Goal: Check status: Check status

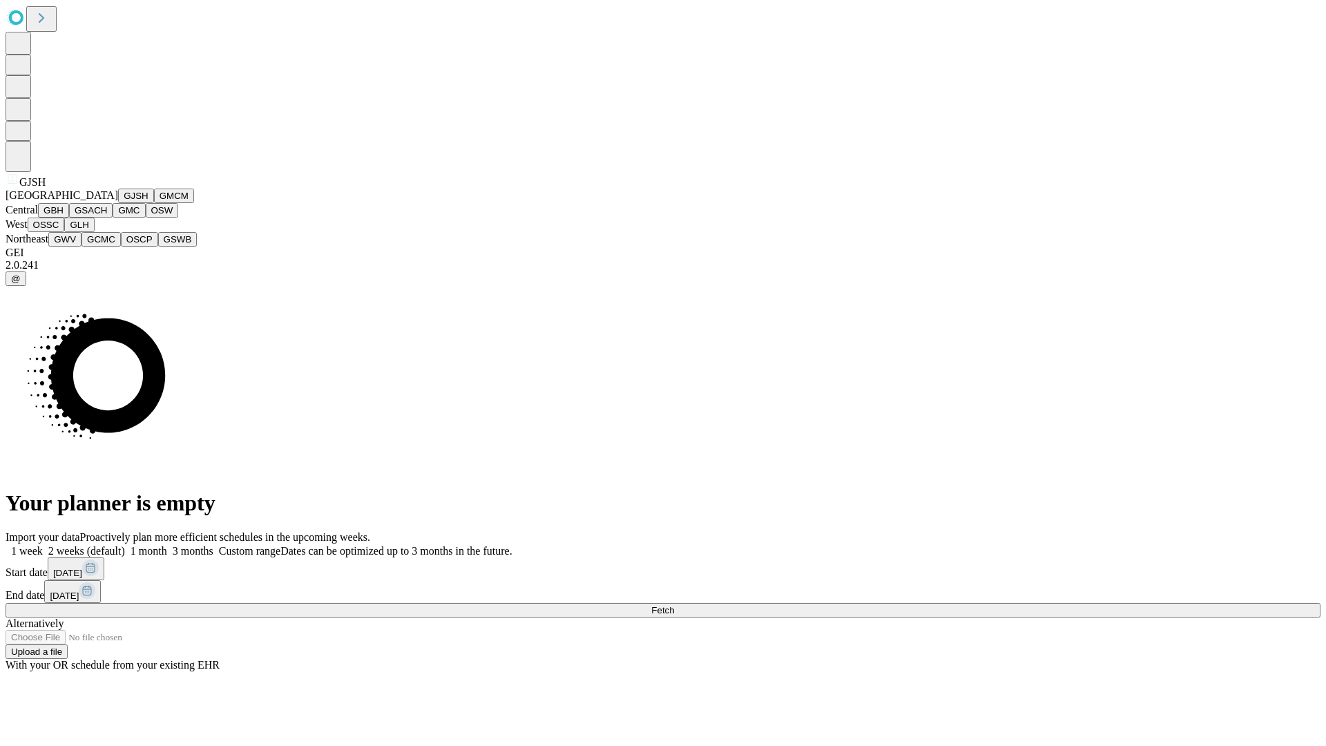
click at [118, 203] on button "GJSH" at bounding box center [136, 195] width 36 height 14
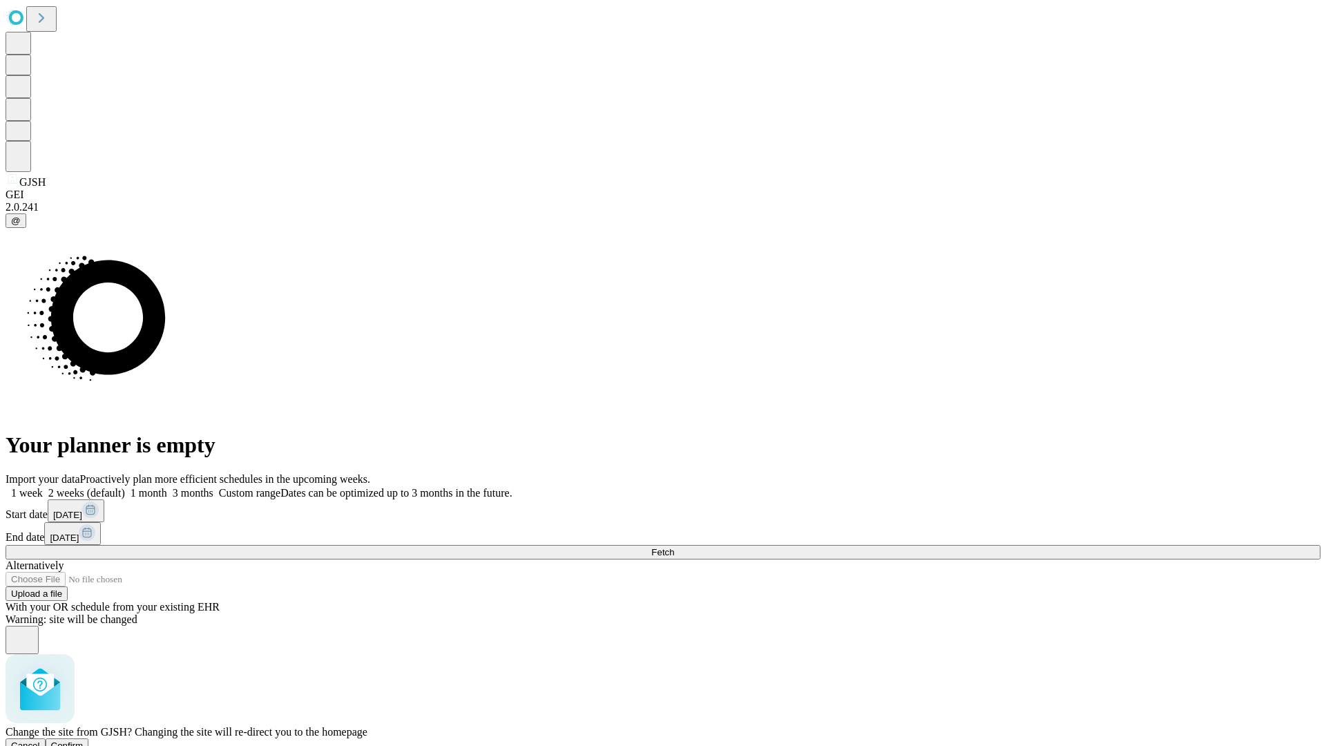
click at [84, 740] on span "Confirm" at bounding box center [67, 745] width 32 height 10
click at [167, 487] on label "1 month" at bounding box center [146, 493] width 42 height 12
click at [674, 547] on span "Fetch" at bounding box center [662, 552] width 23 height 10
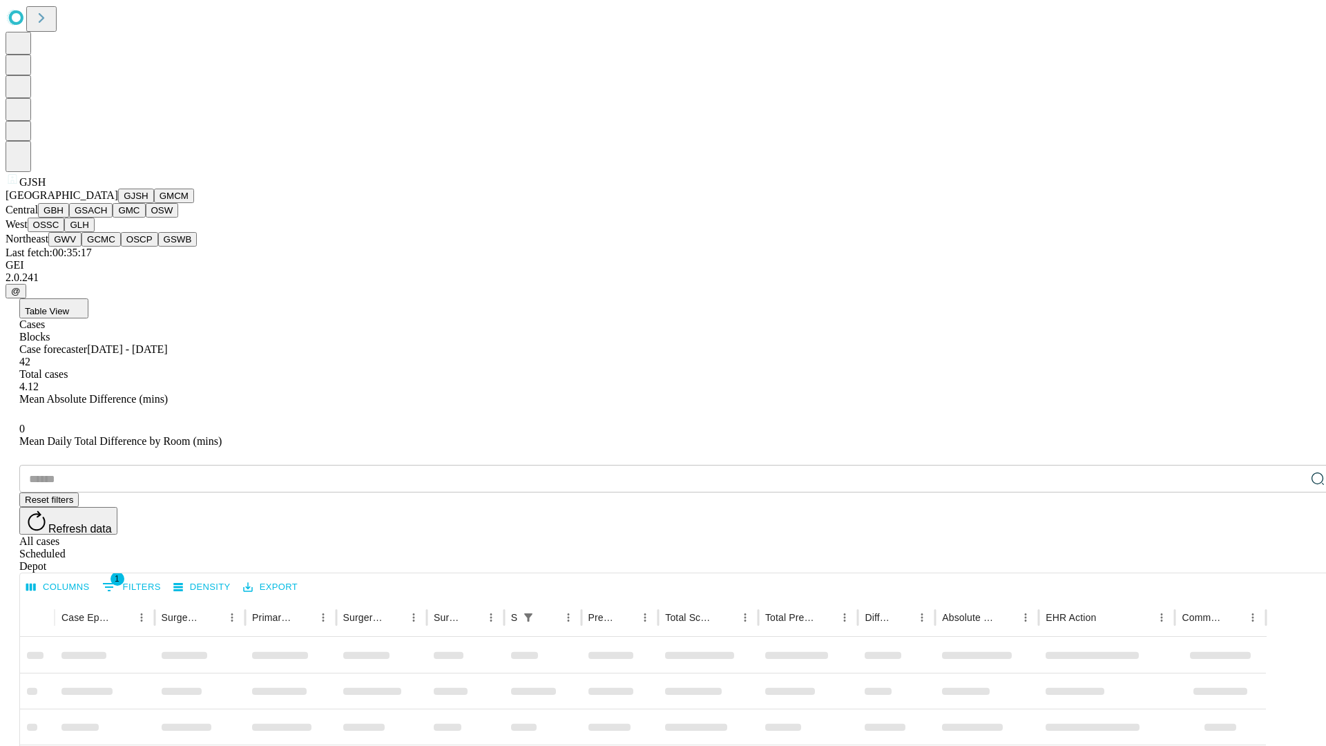
click at [154, 203] on button "GMCM" at bounding box center [174, 195] width 40 height 14
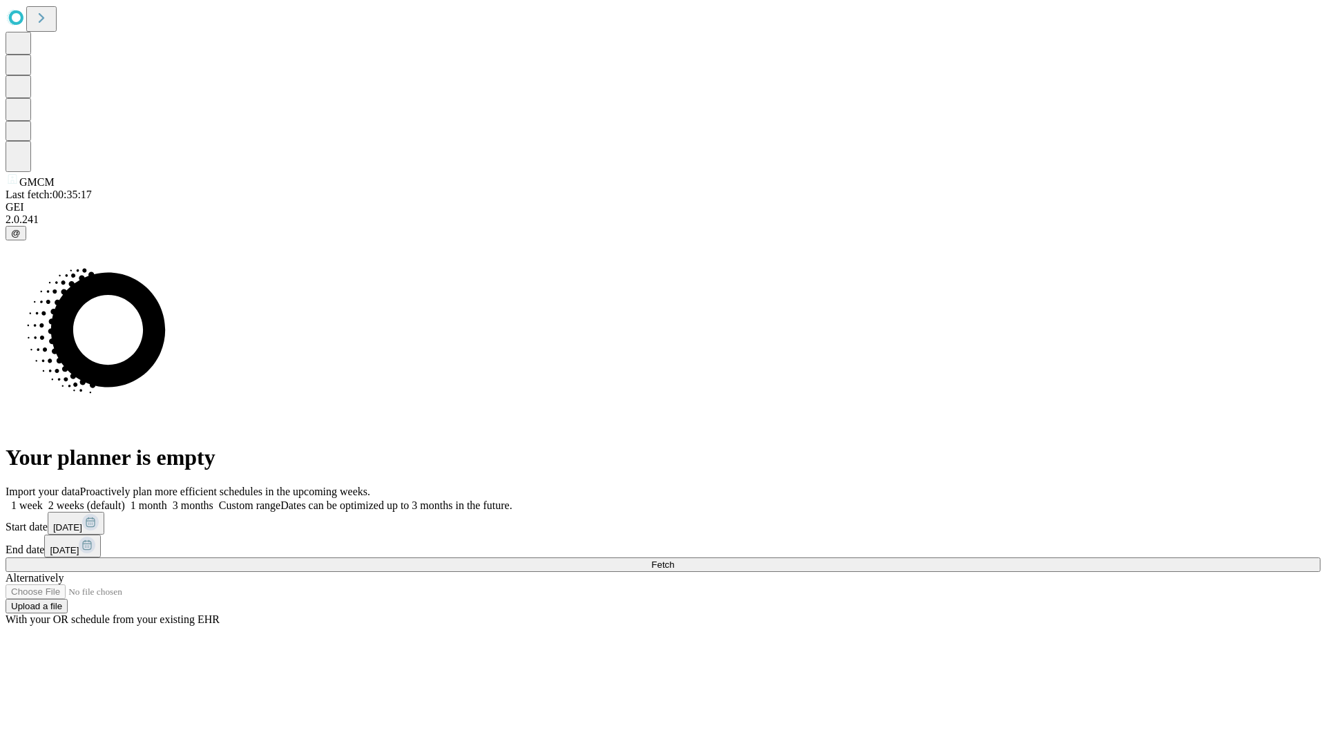
click at [167, 499] on label "1 month" at bounding box center [146, 505] width 42 height 12
click at [674, 559] on span "Fetch" at bounding box center [662, 564] width 23 height 10
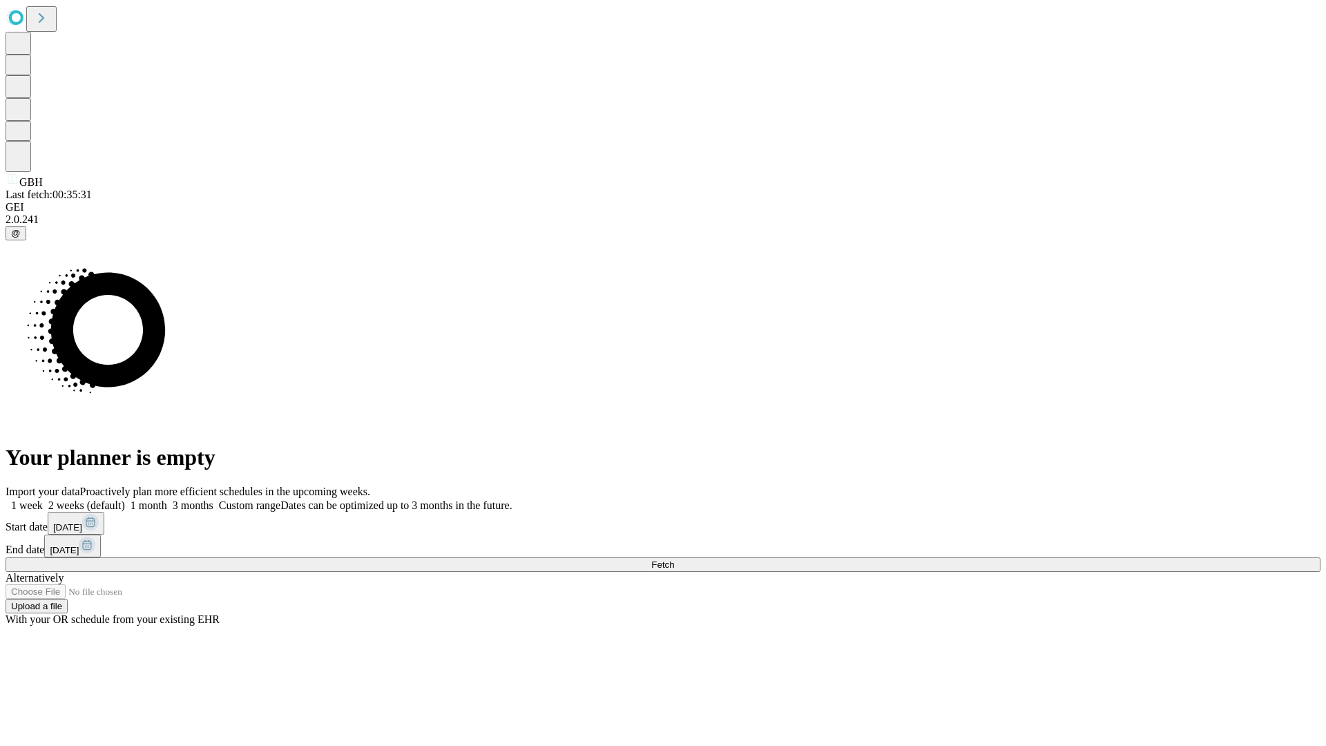
click at [167, 499] on label "1 month" at bounding box center [146, 505] width 42 height 12
click at [674, 559] on span "Fetch" at bounding box center [662, 564] width 23 height 10
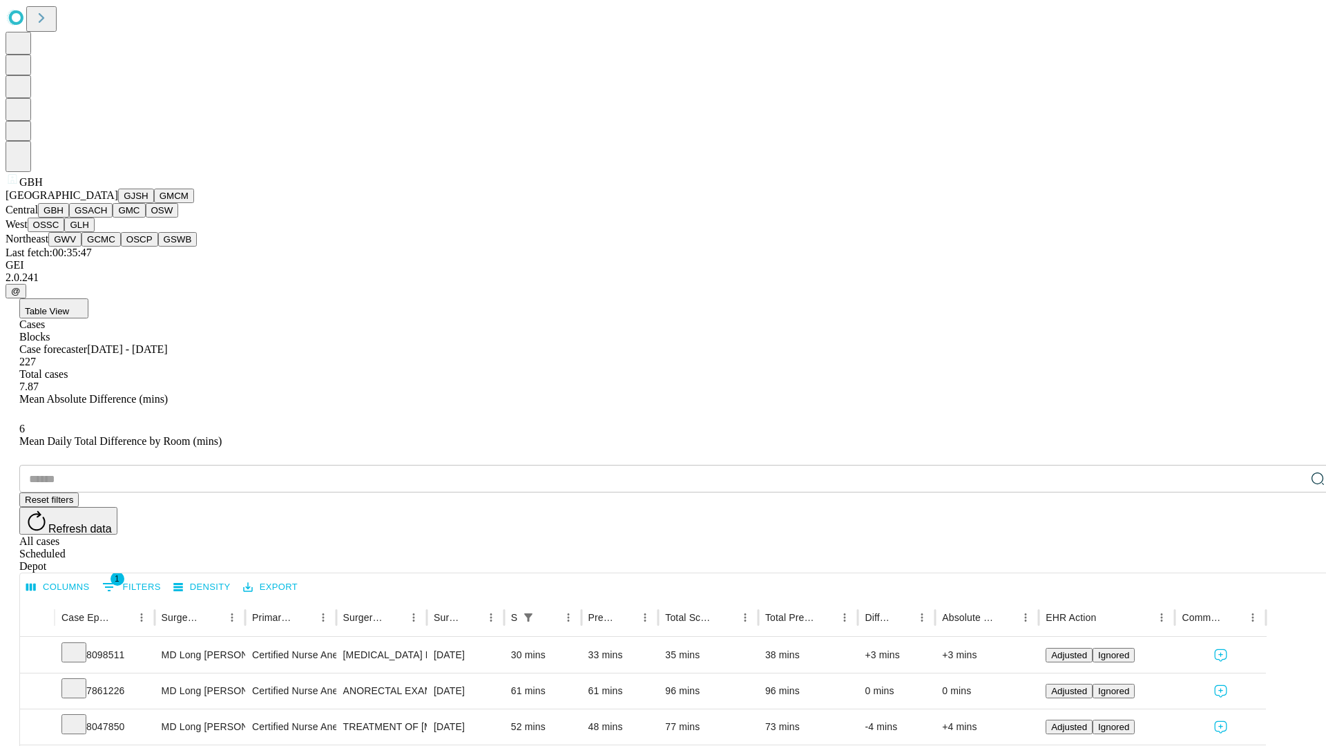
click at [107, 217] on button "GSACH" at bounding box center [90, 210] width 43 height 14
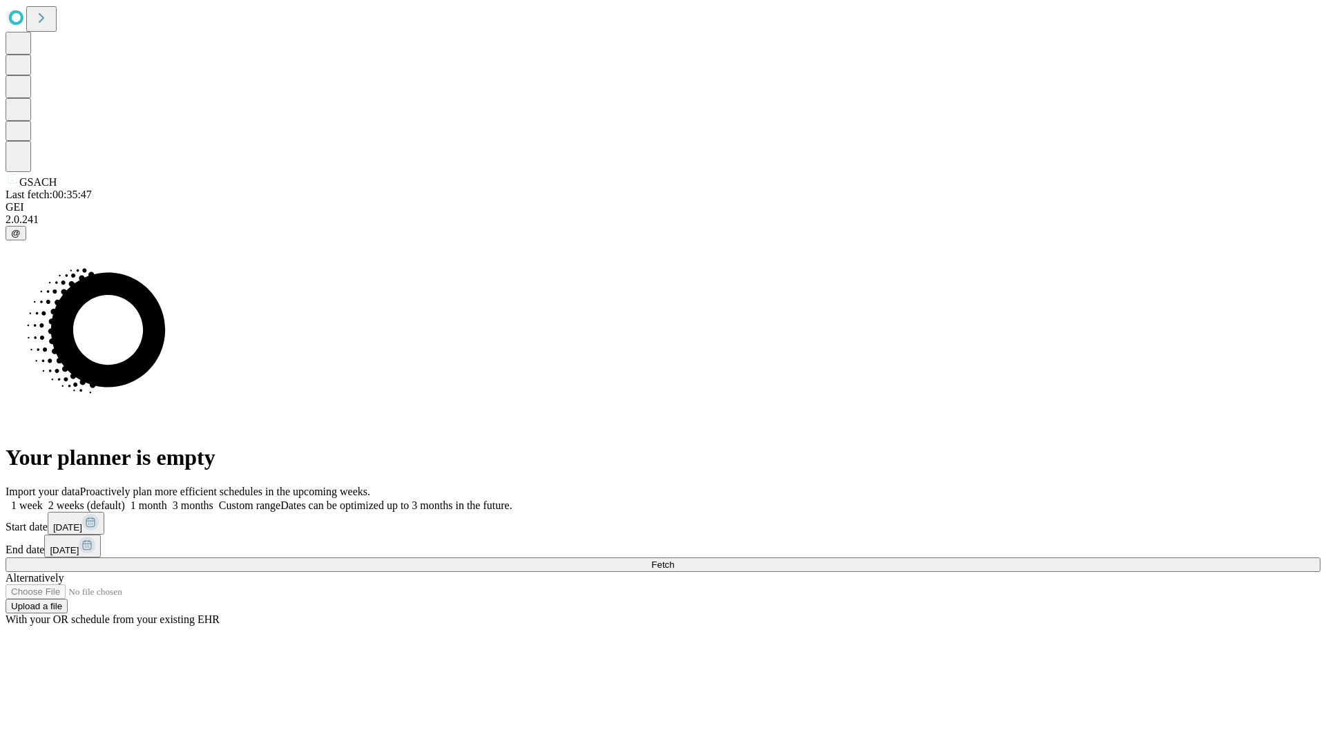
click at [167, 499] on label "1 month" at bounding box center [146, 505] width 42 height 12
click at [674, 559] on span "Fetch" at bounding box center [662, 564] width 23 height 10
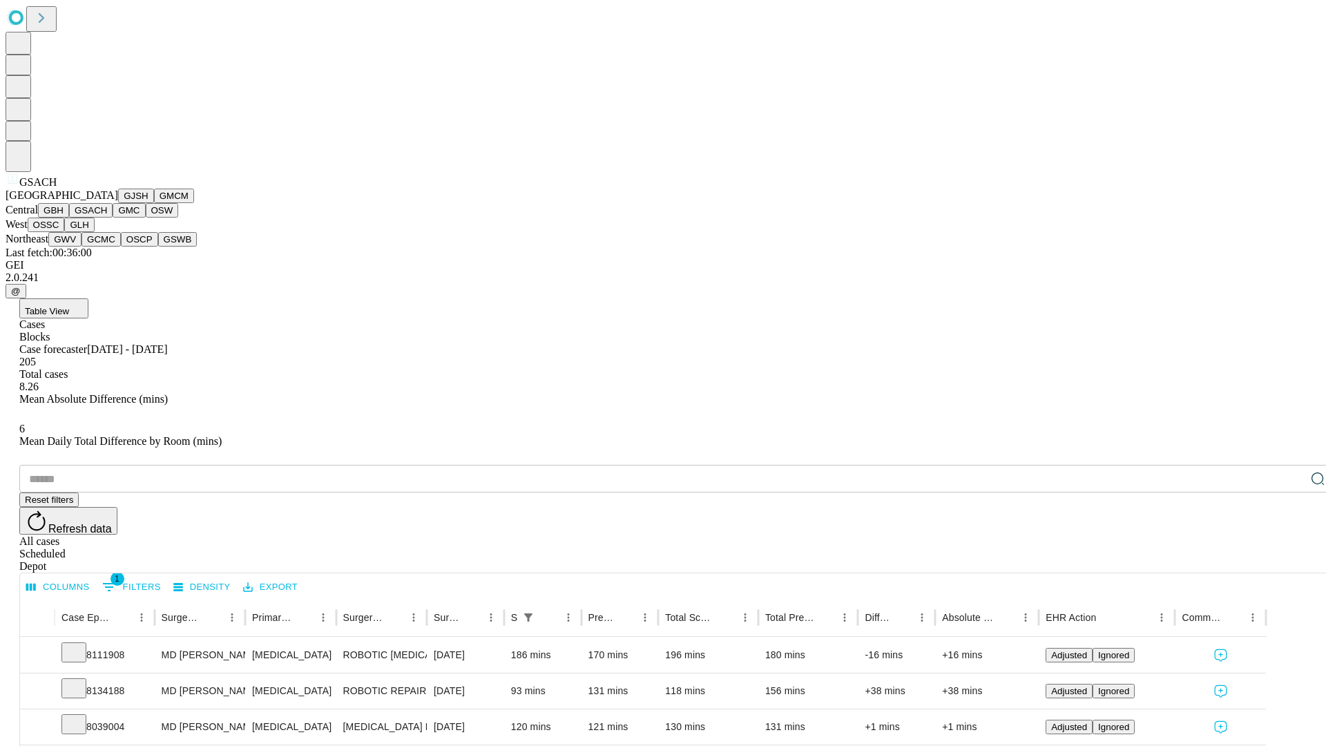
click at [113, 217] on button "GMC" at bounding box center [129, 210] width 32 height 14
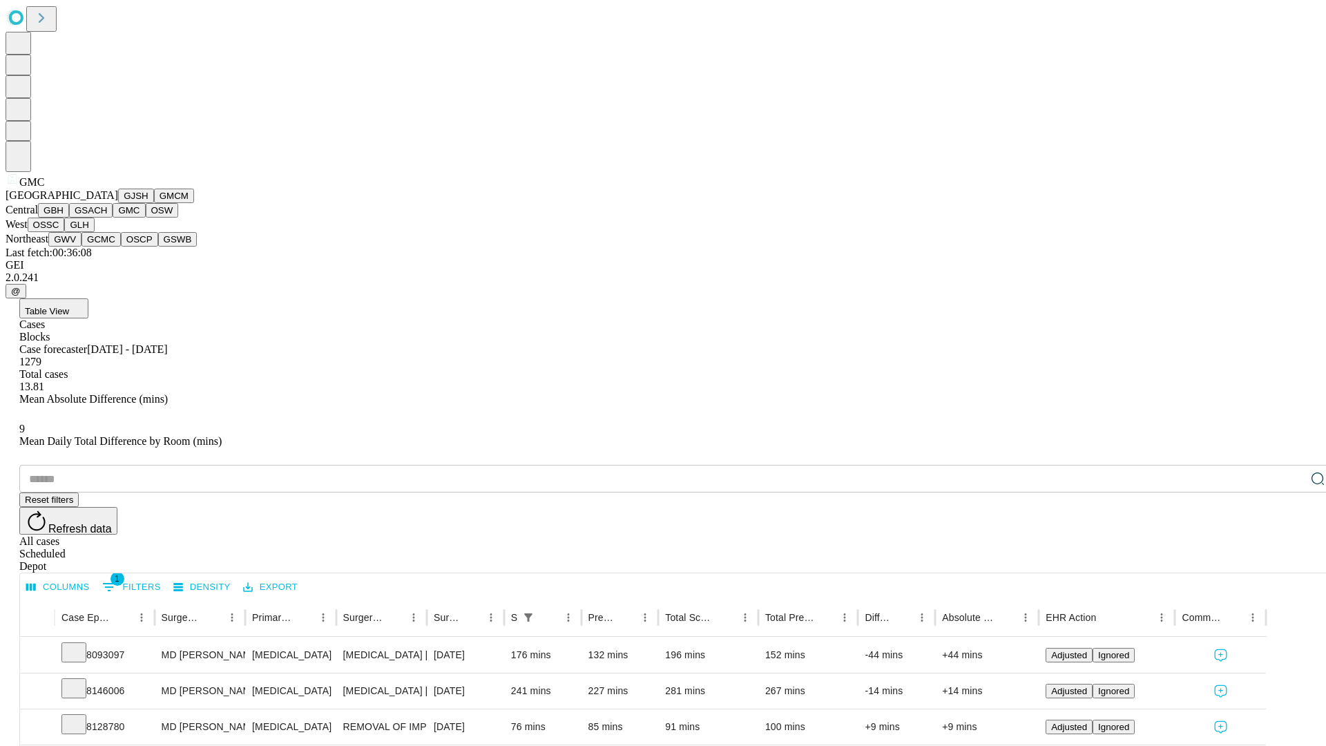
click at [146, 217] on button "OSW" at bounding box center [162, 210] width 33 height 14
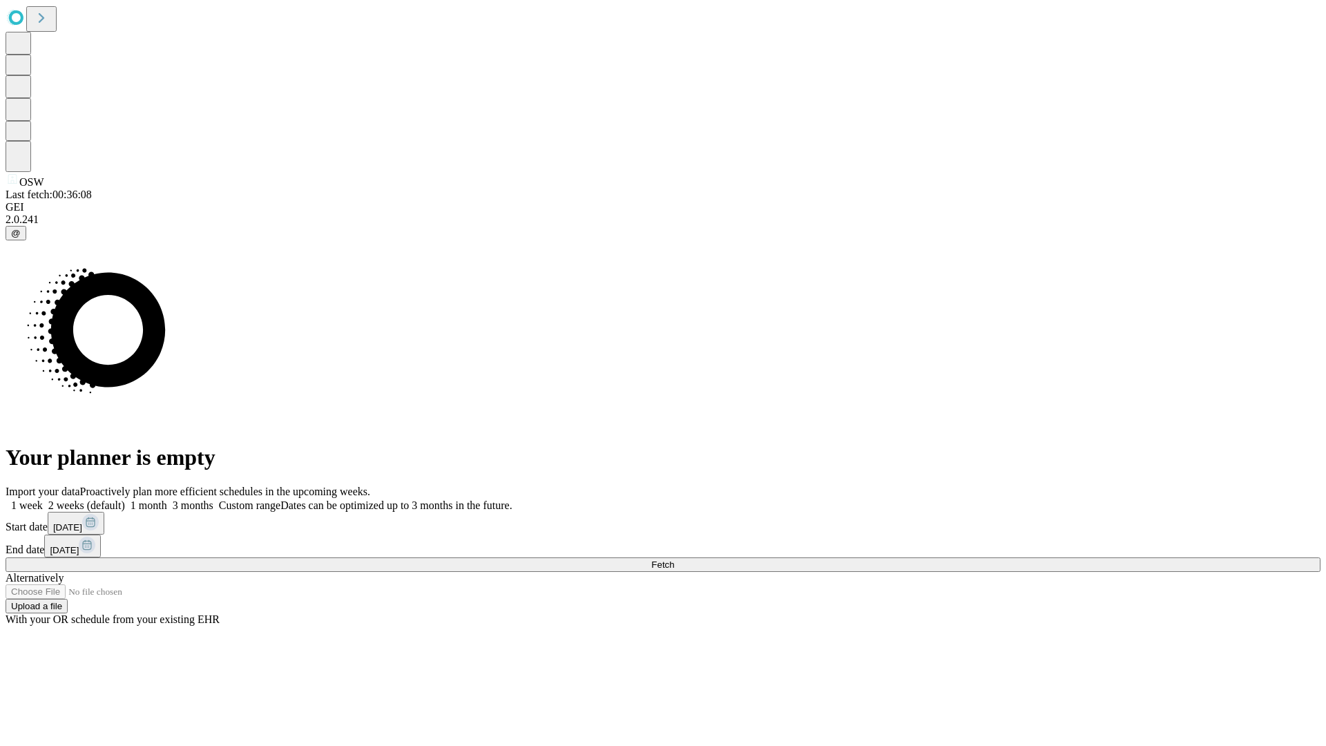
click at [167, 499] on label "1 month" at bounding box center [146, 505] width 42 height 12
click at [674, 559] on span "Fetch" at bounding box center [662, 564] width 23 height 10
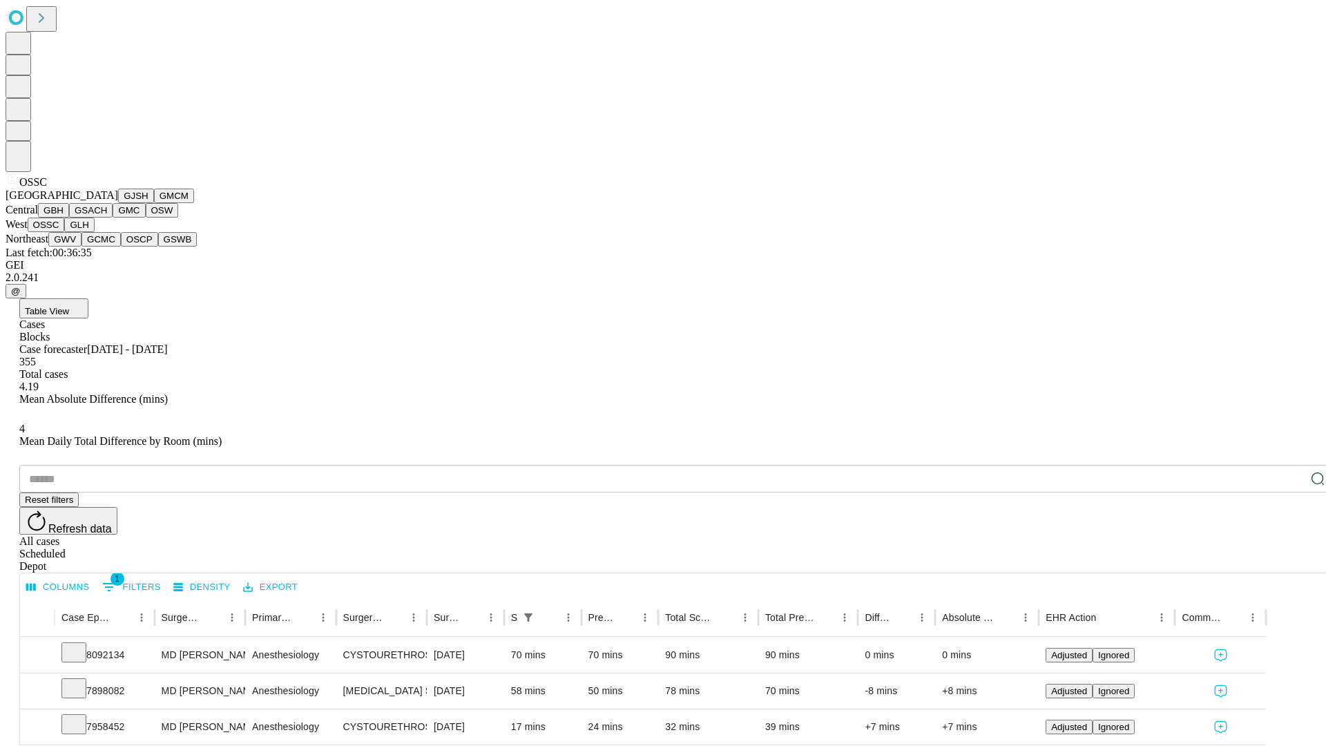
click at [94, 232] on button "GLH" at bounding box center [79, 224] width 30 height 14
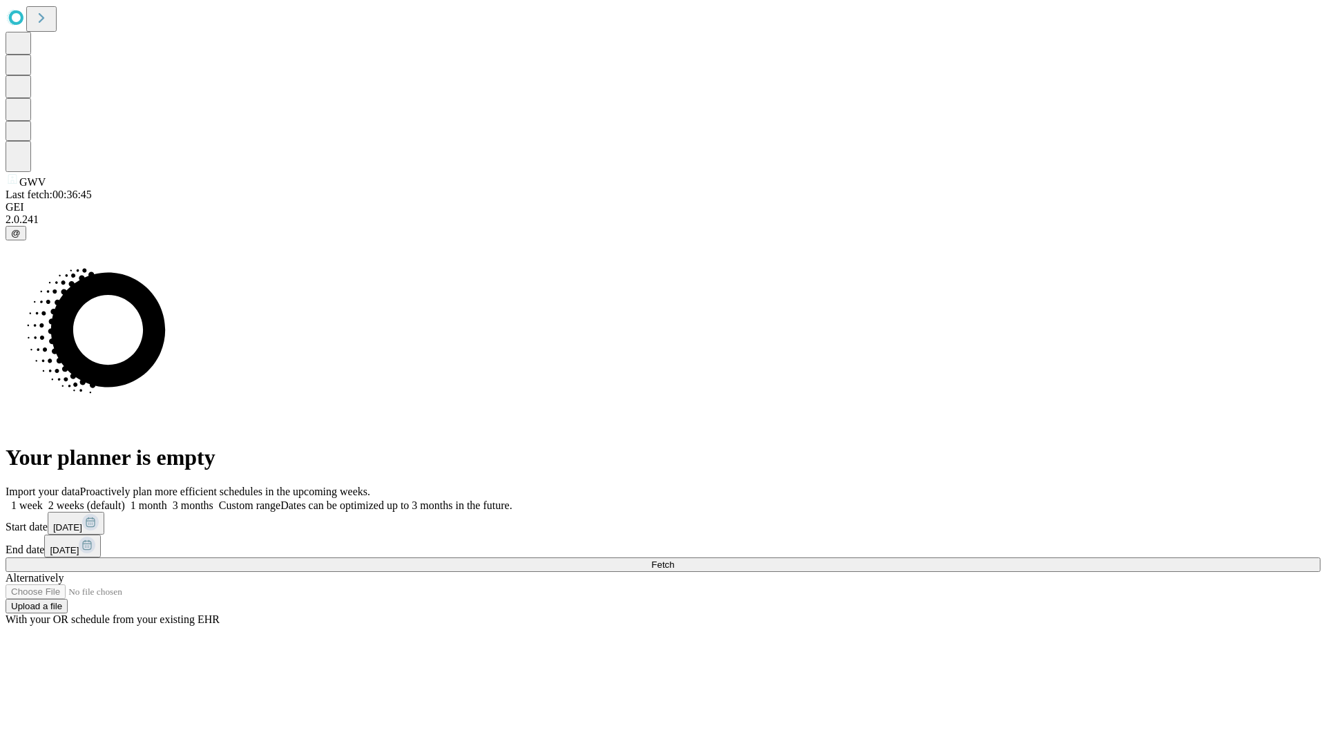
click at [167, 499] on label "1 month" at bounding box center [146, 505] width 42 height 12
click at [674, 559] on span "Fetch" at bounding box center [662, 564] width 23 height 10
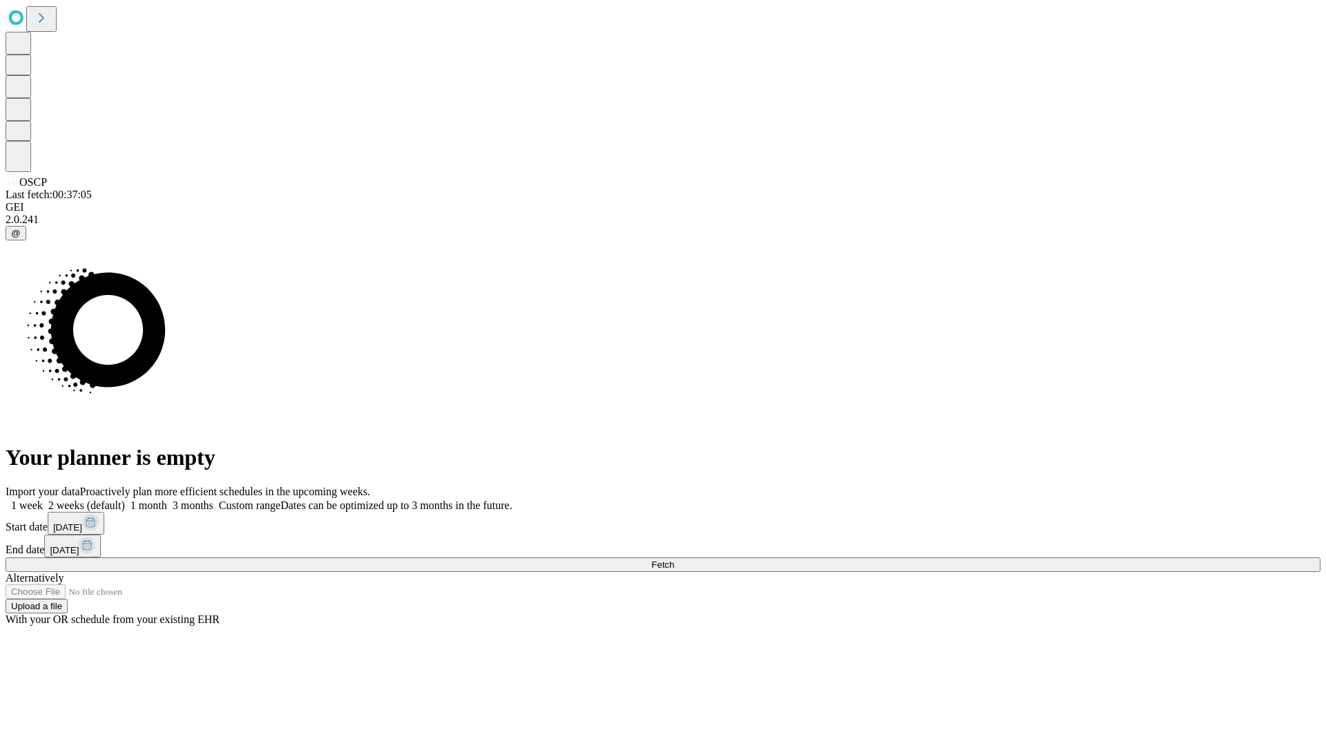
click at [167, 499] on label "1 month" at bounding box center [146, 505] width 42 height 12
click at [674, 559] on span "Fetch" at bounding box center [662, 564] width 23 height 10
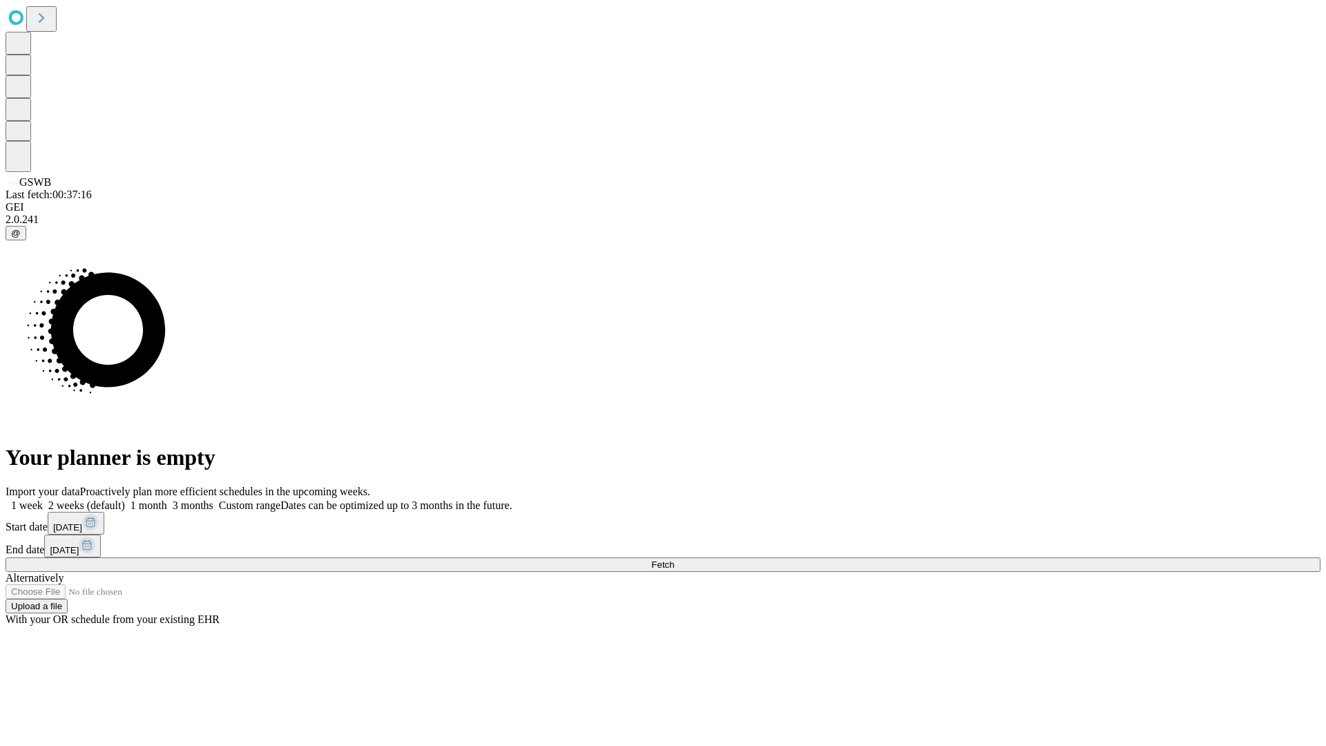
click at [167, 499] on label "1 month" at bounding box center [146, 505] width 42 height 12
click at [674, 559] on span "Fetch" at bounding box center [662, 564] width 23 height 10
